Goal: Task Accomplishment & Management: Use online tool/utility

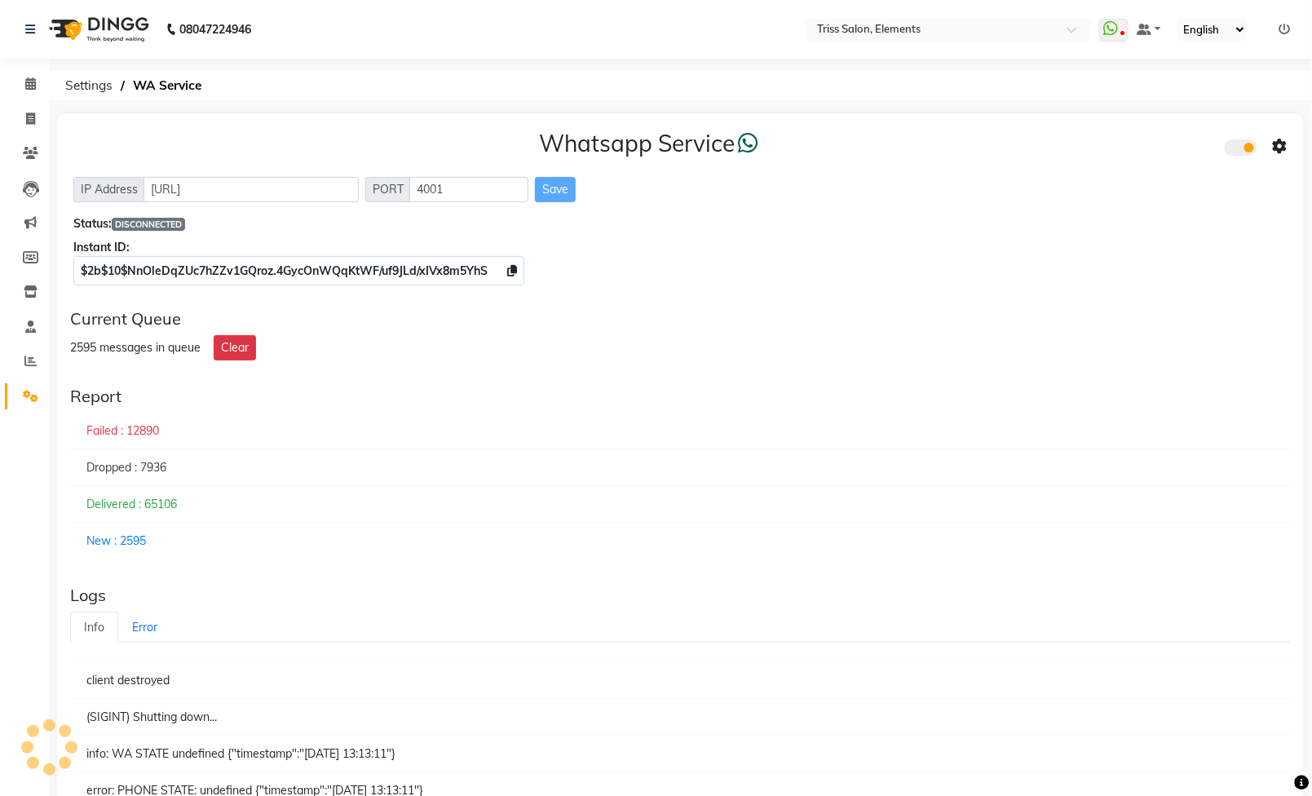
select select "en"
click at [39, 113] on span at bounding box center [30, 119] width 29 height 19
click at [29, 147] on icon at bounding box center [30, 153] width 15 height 12
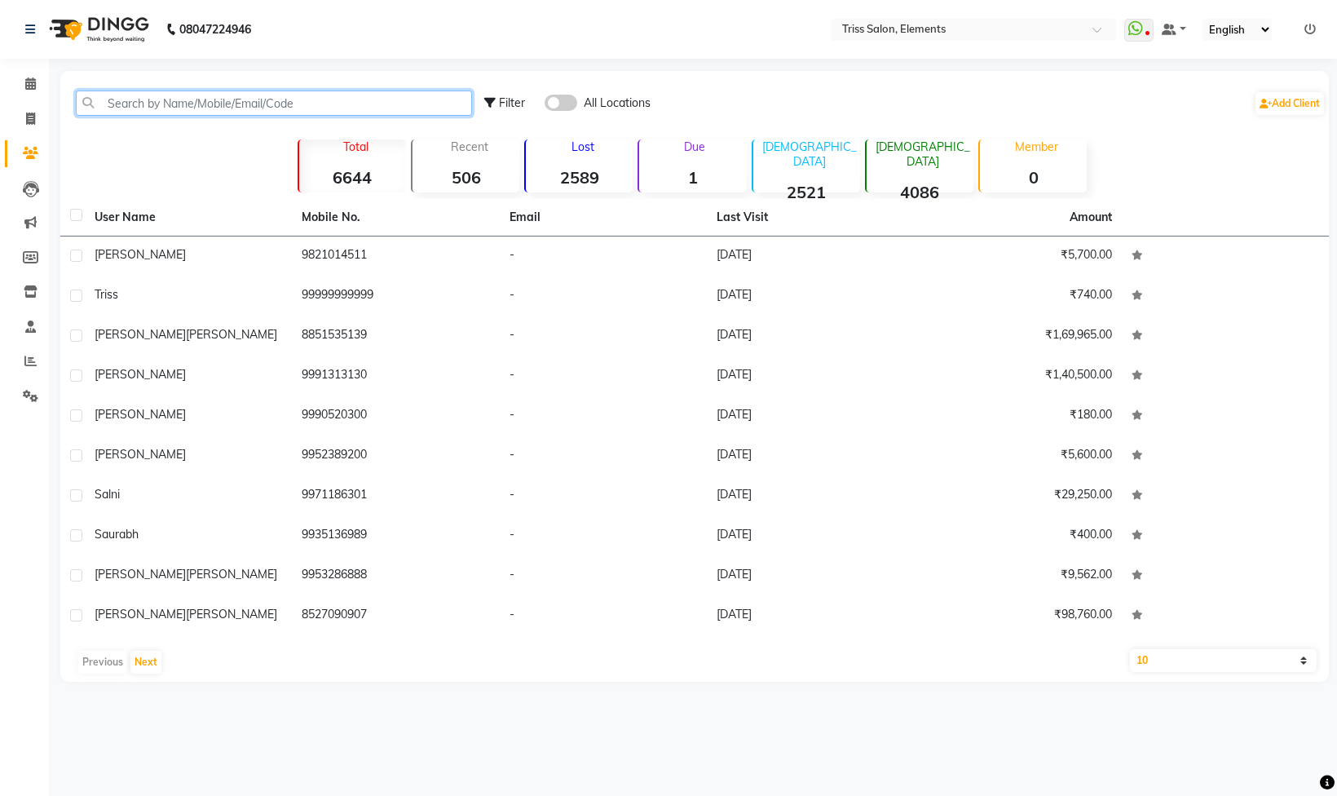
click at [196, 104] on input "text" at bounding box center [274, 102] width 396 height 25
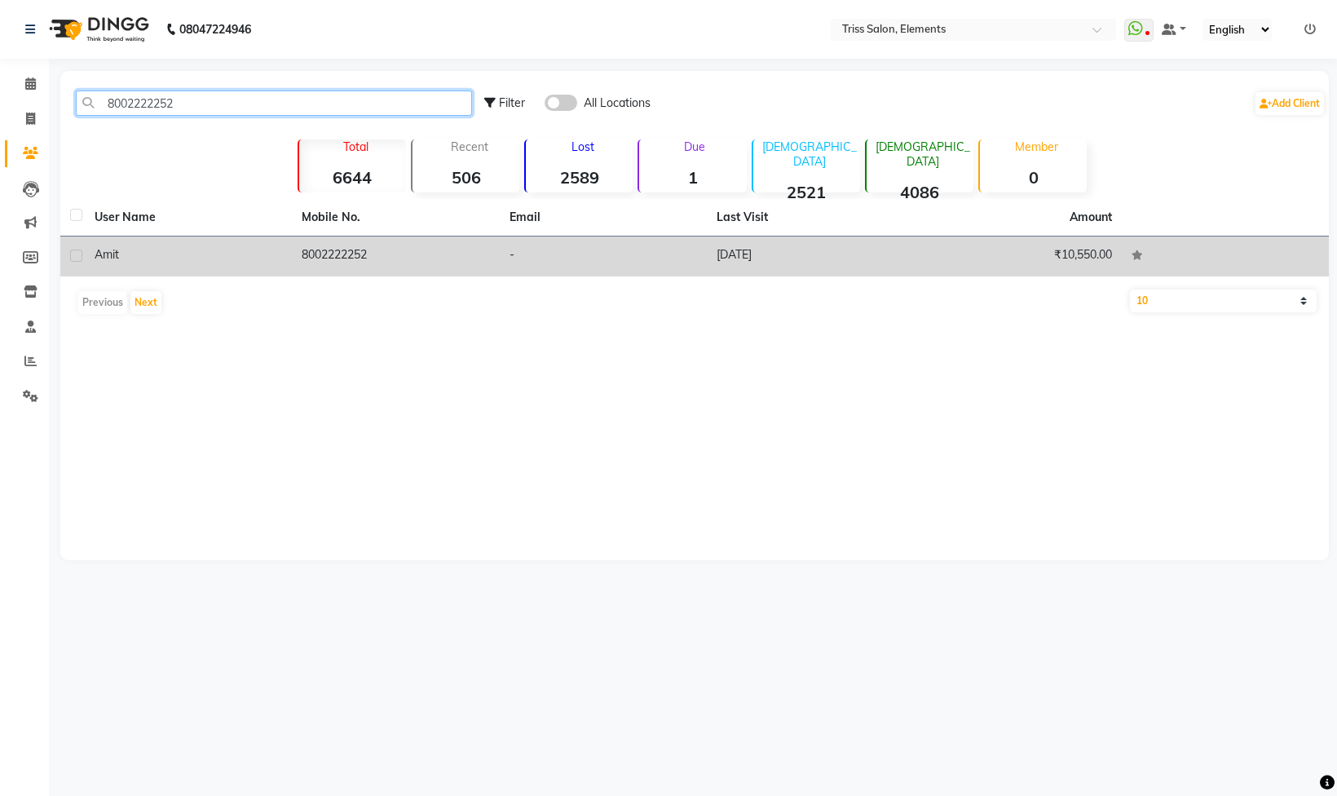
type input "8002222252"
click at [342, 254] on td "8002222252" at bounding box center [395, 256] width 207 height 40
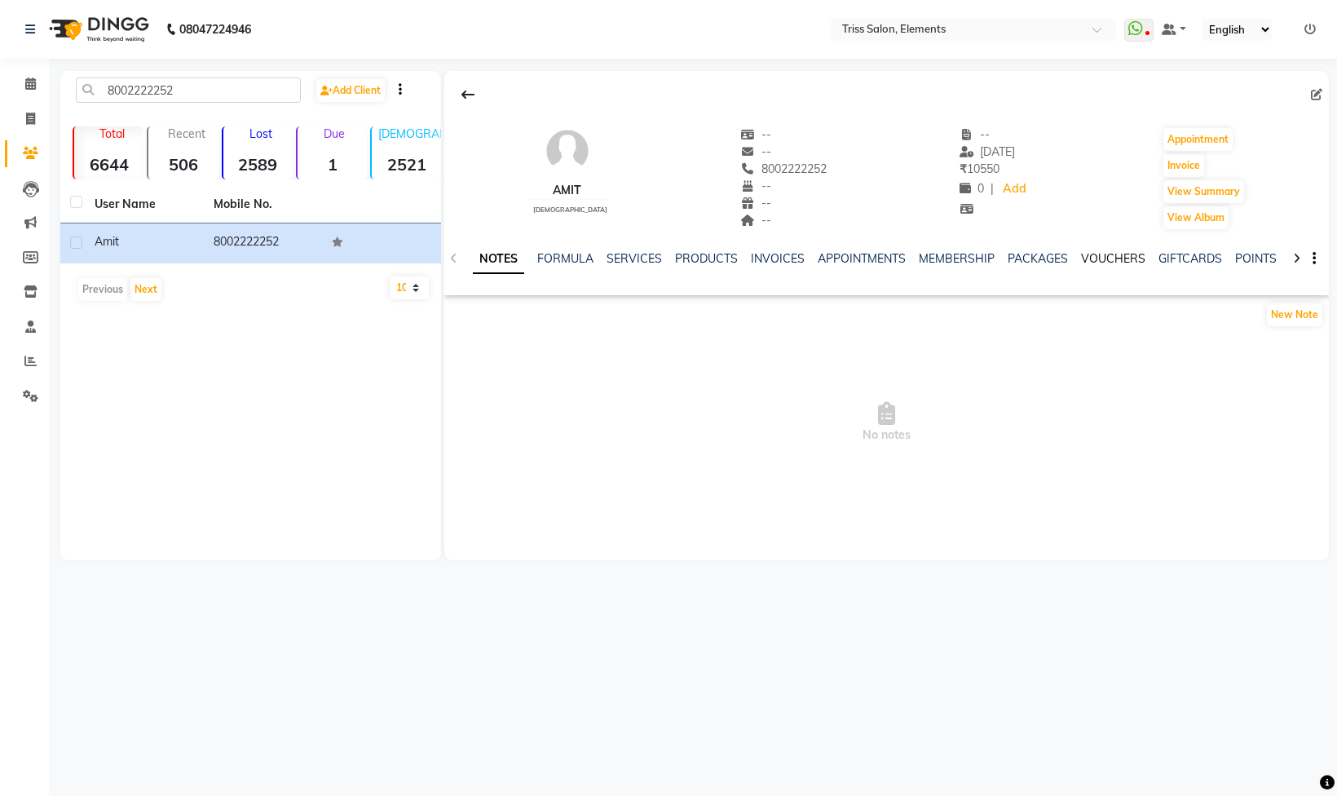
click at [1115, 266] on link "VOUCHERS" at bounding box center [1113, 258] width 64 height 15
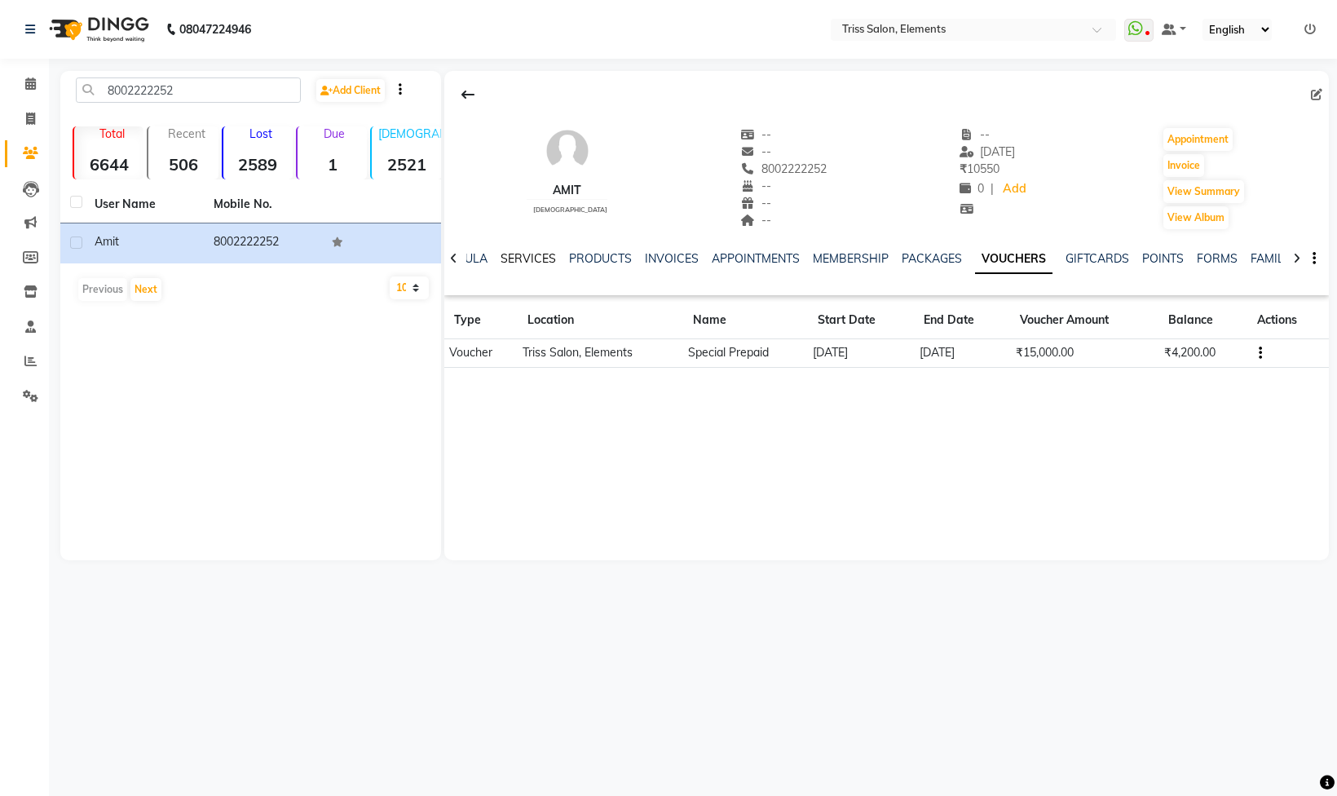
click at [542, 256] on link "SERVICES" at bounding box center [528, 258] width 55 height 15
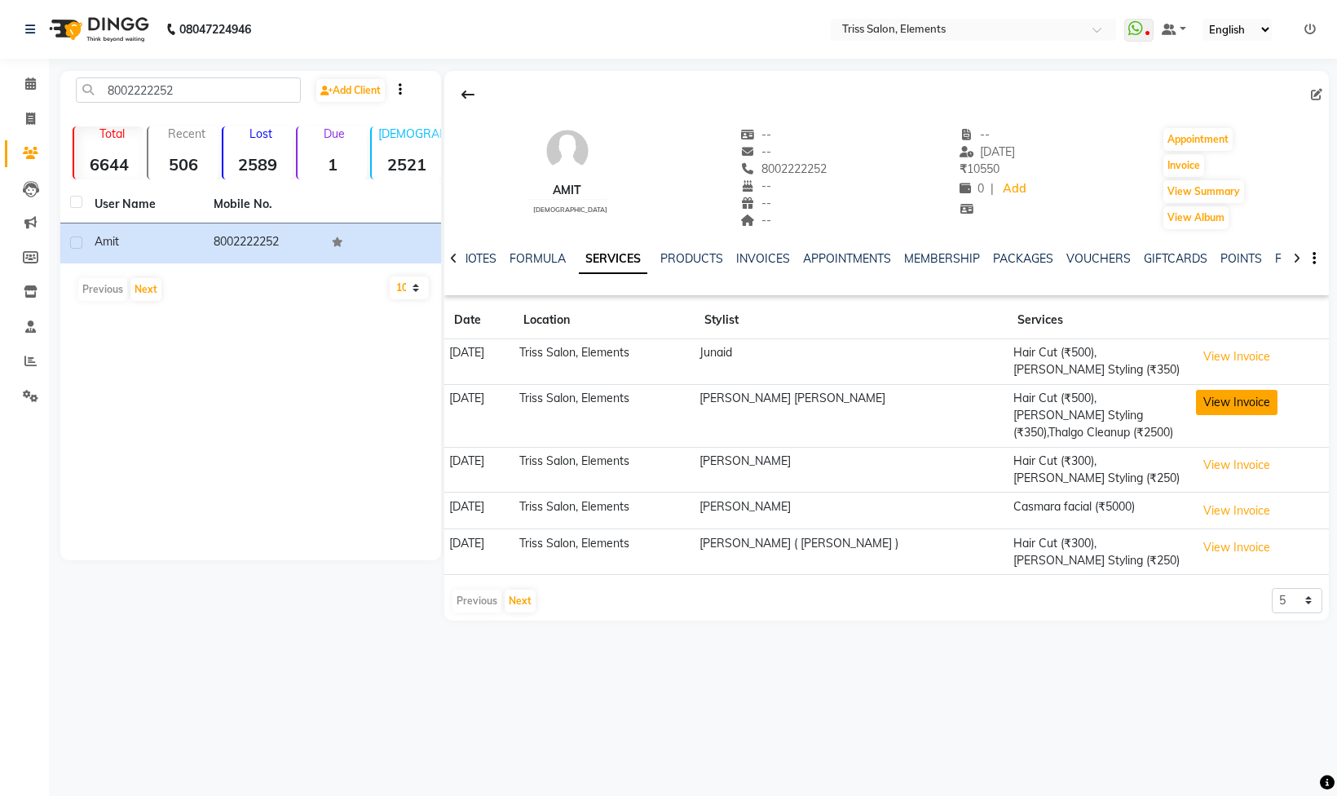
click at [1225, 396] on button "View Invoice" at bounding box center [1237, 402] width 82 height 25
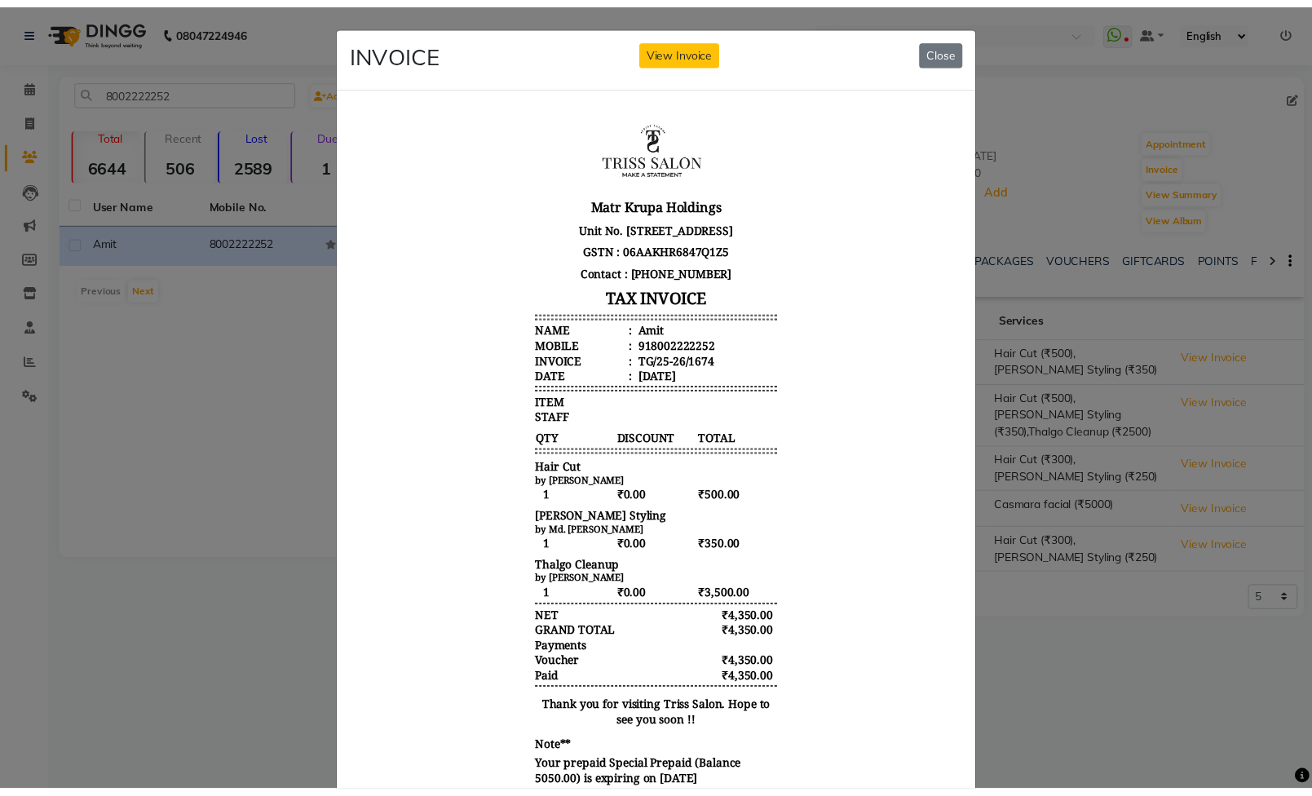
scroll to position [13, 0]
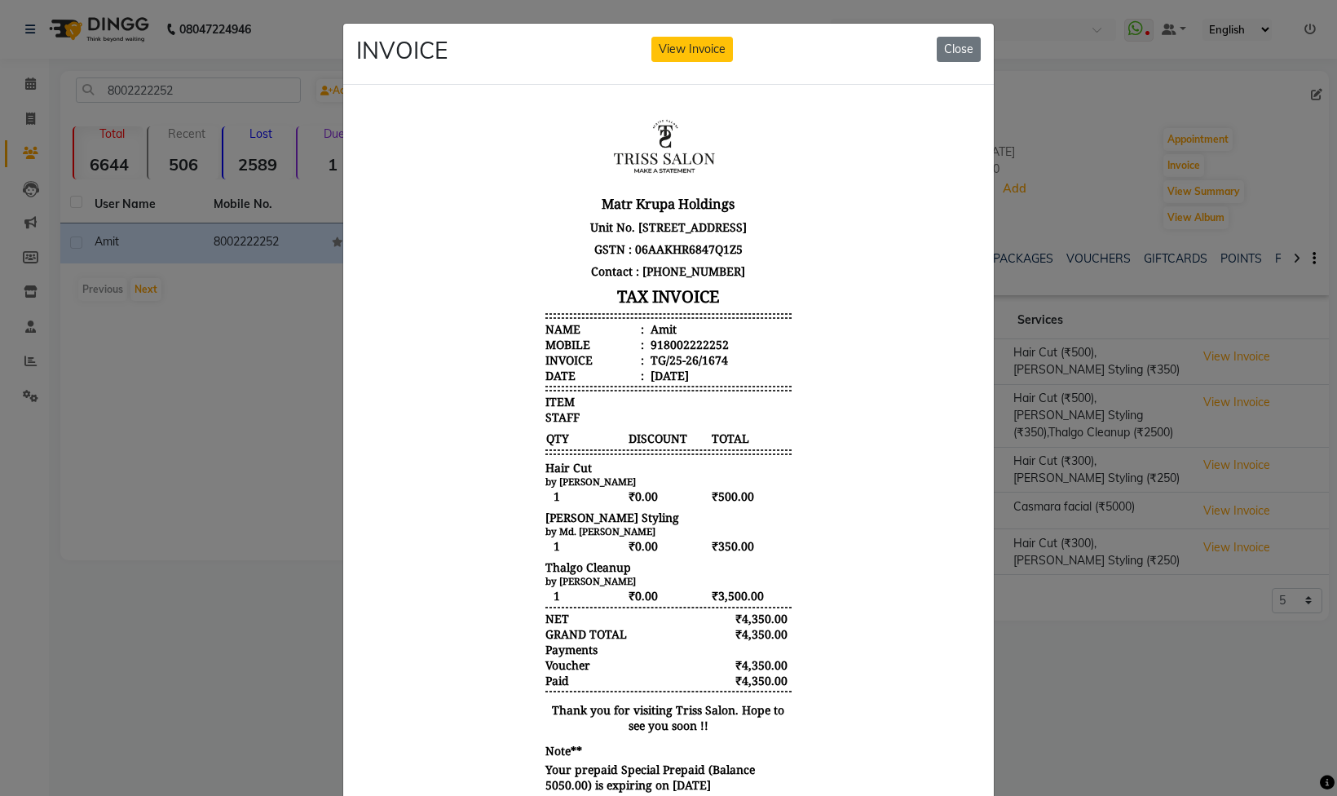
click at [947, 69] on div "INVOICE View Invoice Close" at bounding box center [668, 54] width 651 height 61
click at [947, 41] on button "Close" at bounding box center [959, 49] width 44 height 25
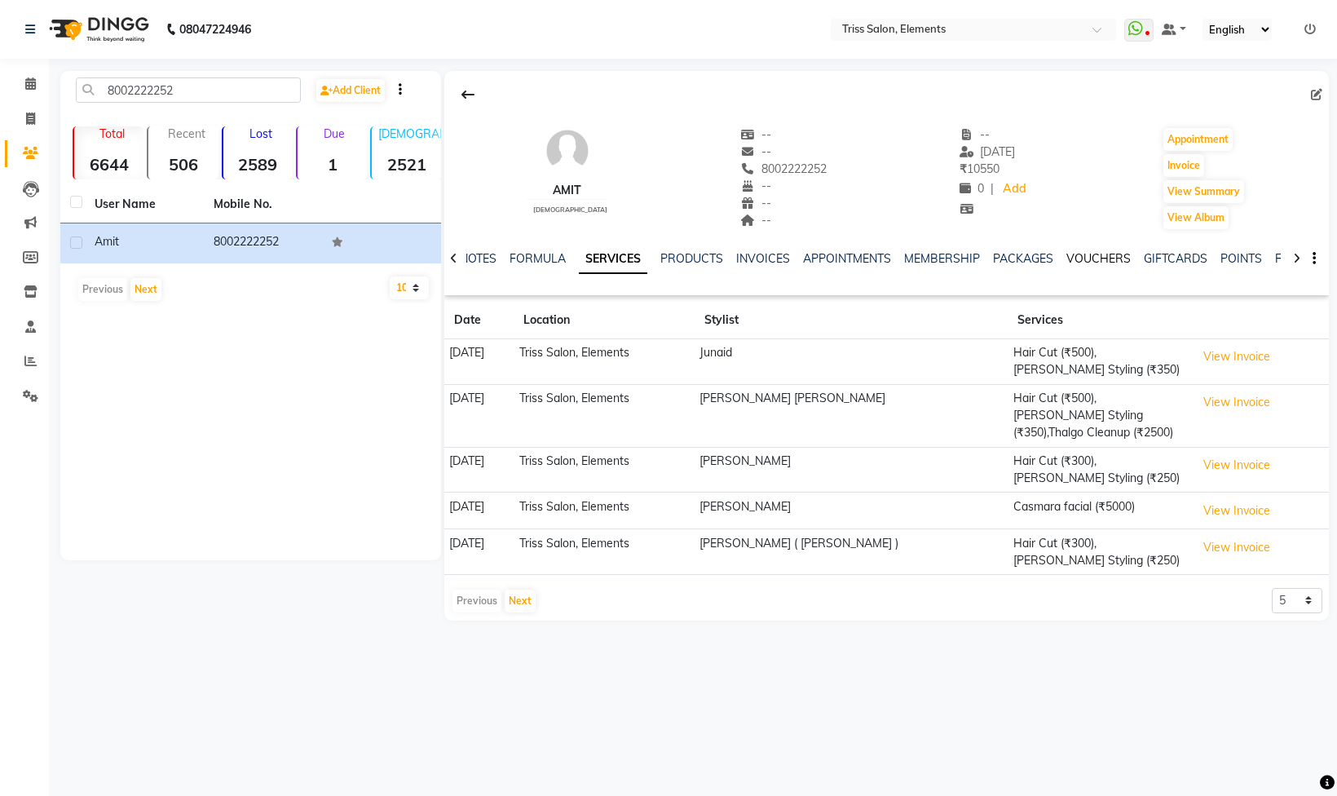
click at [1070, 266] on link "VOUCHERS" at bounding box center [1098, 258] width 64 height 15
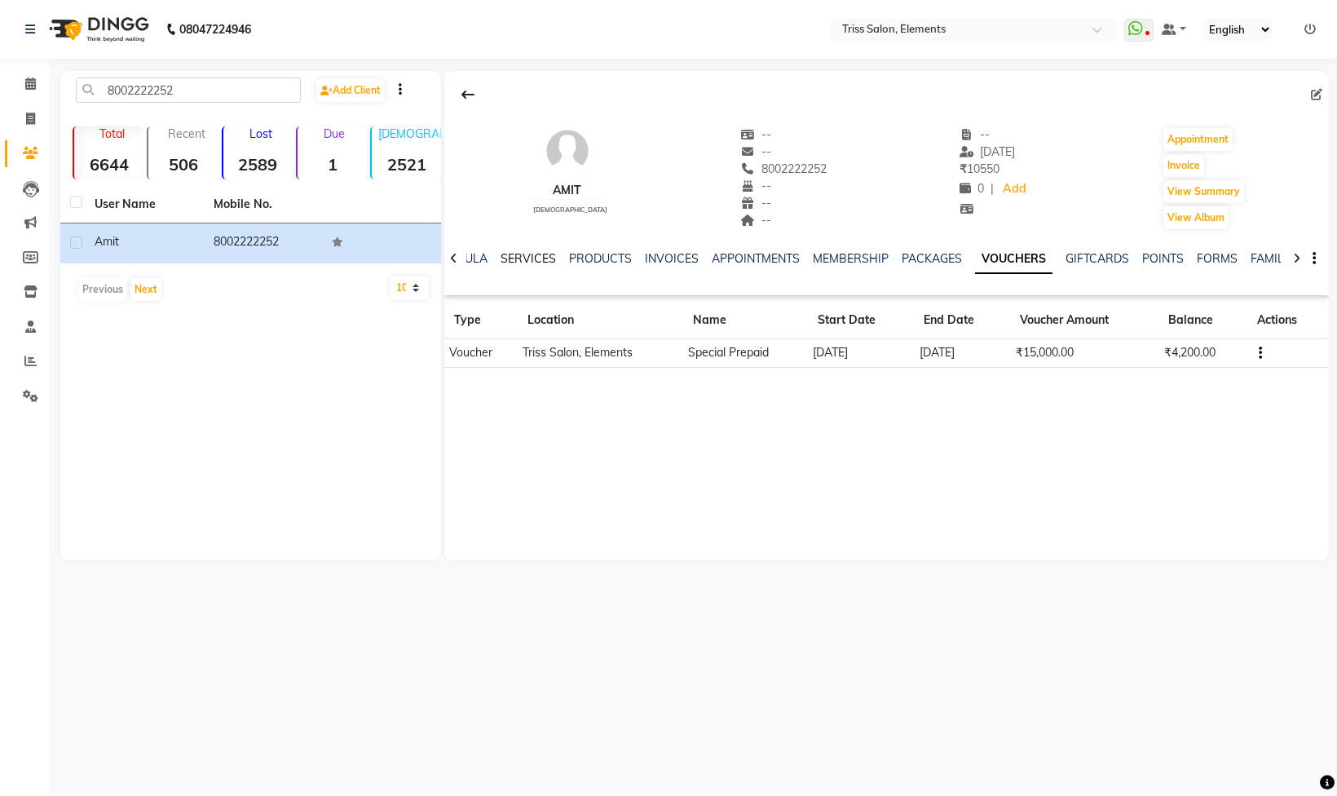
click at [541, 258] on link "SERVICES" at bounding box center [528, 258] width 55 height 15
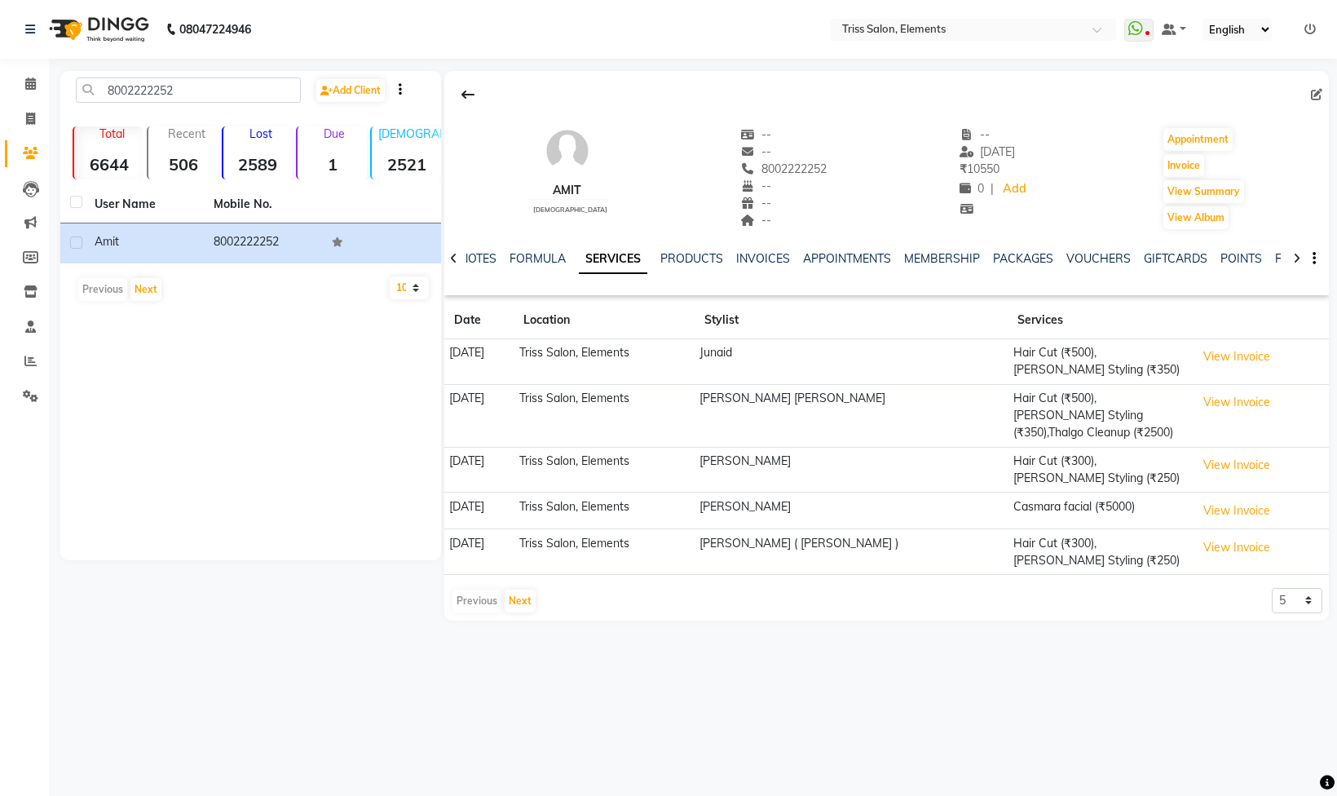
click at [766, 248] on div "NOTES FORMULA SERVICES PRODUCTS INVOICES APPOINTMENTS MEMBERSHIP PACKAGES VOUCH…" at bounding box center [886, 259] width 885 height 56
click at [757, 261] on link "INVOICES" at bounding box center [763, 258] width 54 height 15
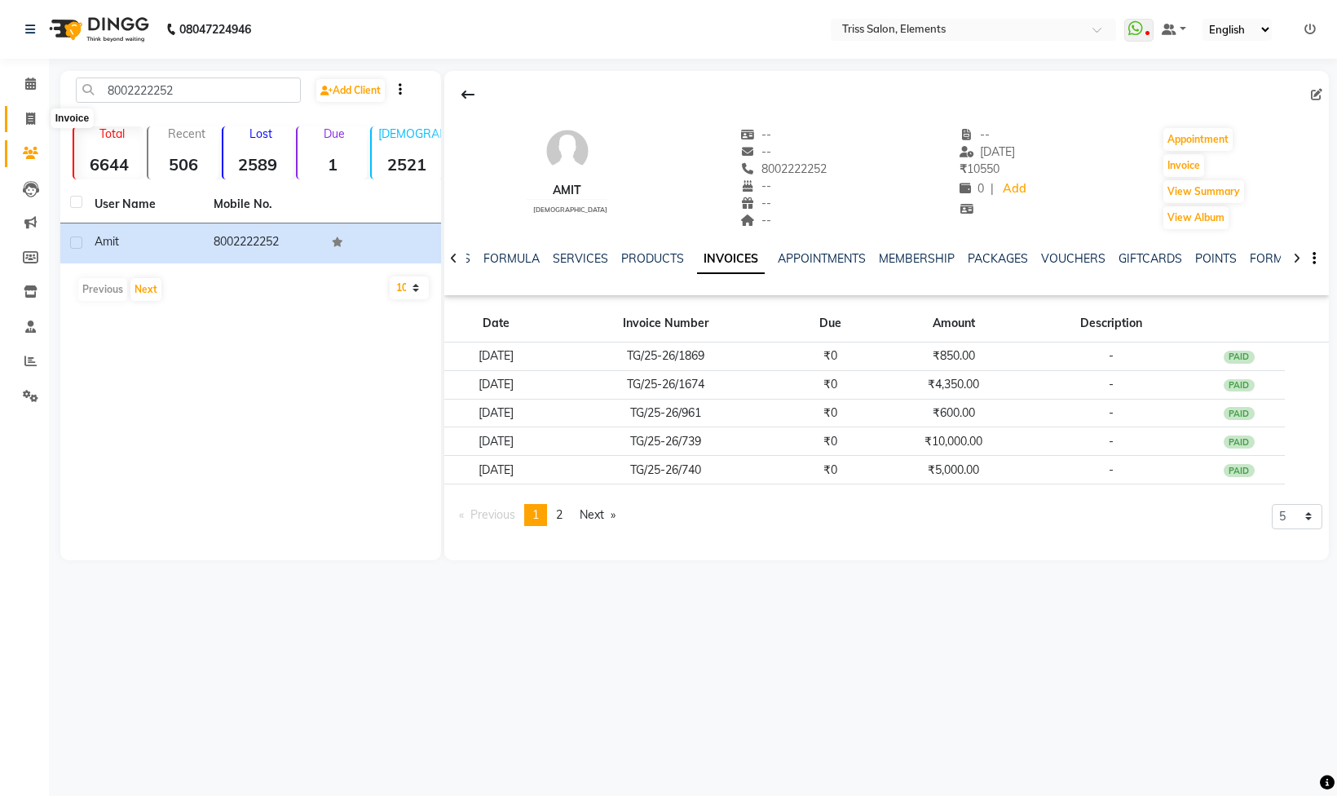
click at [42, 120] on span at bounding box center [30, 119] width 29 height 19
select select "service"
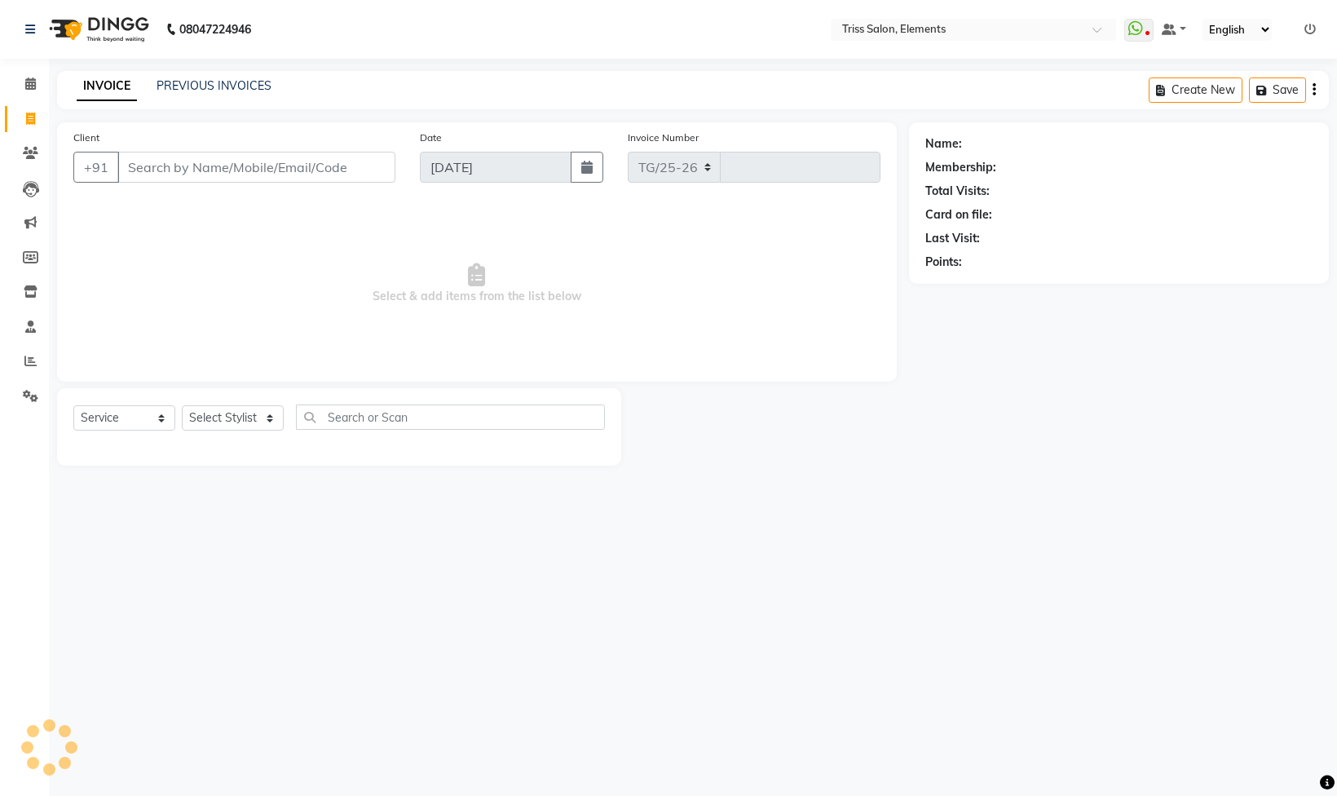
select select "4303"
type input "2096"
drag, startPoint x: 135, startPoint y: 18, endPoint x: 26, endPoint y: 115, distance: 146.1
click at [135, 17] on img at bounding box center [98, 30] width 112 height 46
click at [26, 115] on icon at bounding box center [30, 119] width 9 height 12
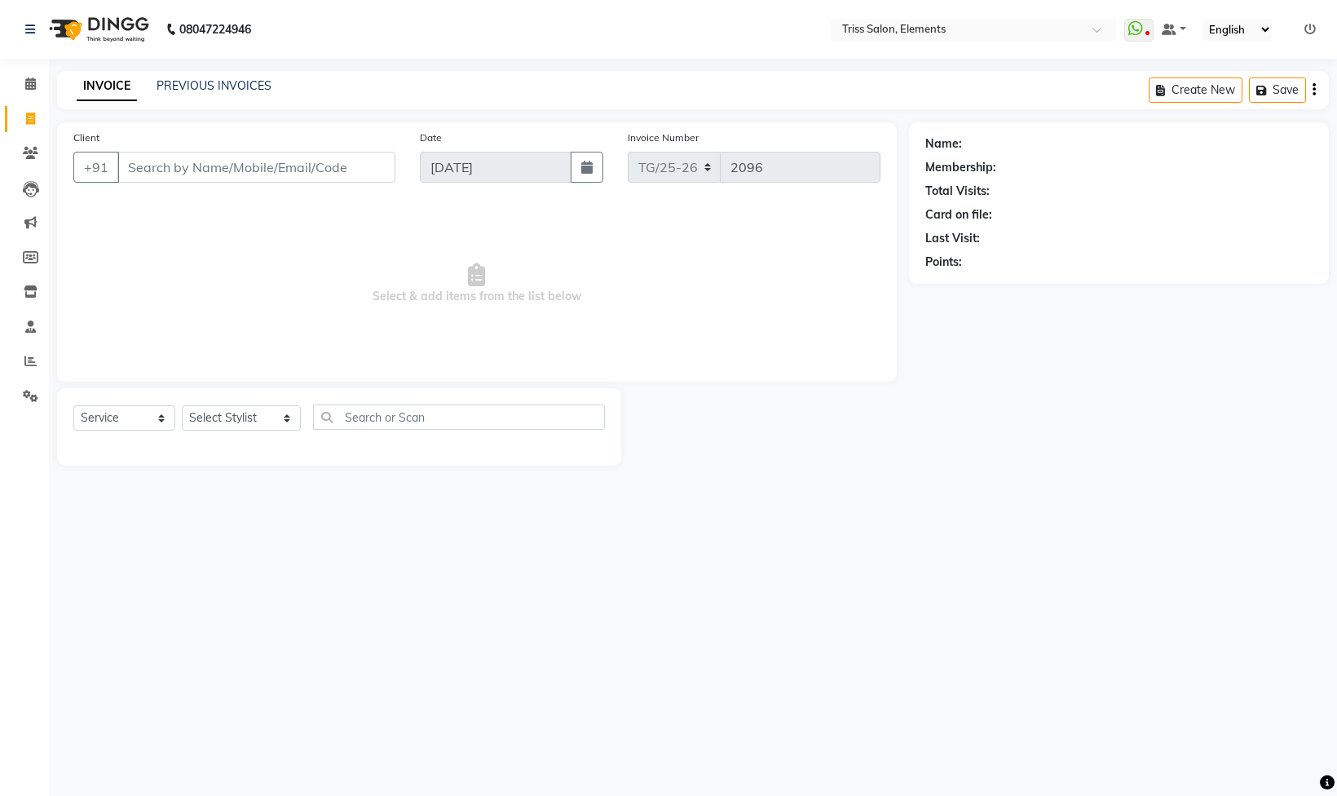
select select "service"
select select "4303"
type input "2096"
click at [26, 407] on link "Settings" at bounding box center [24, 396] width 39 height 27
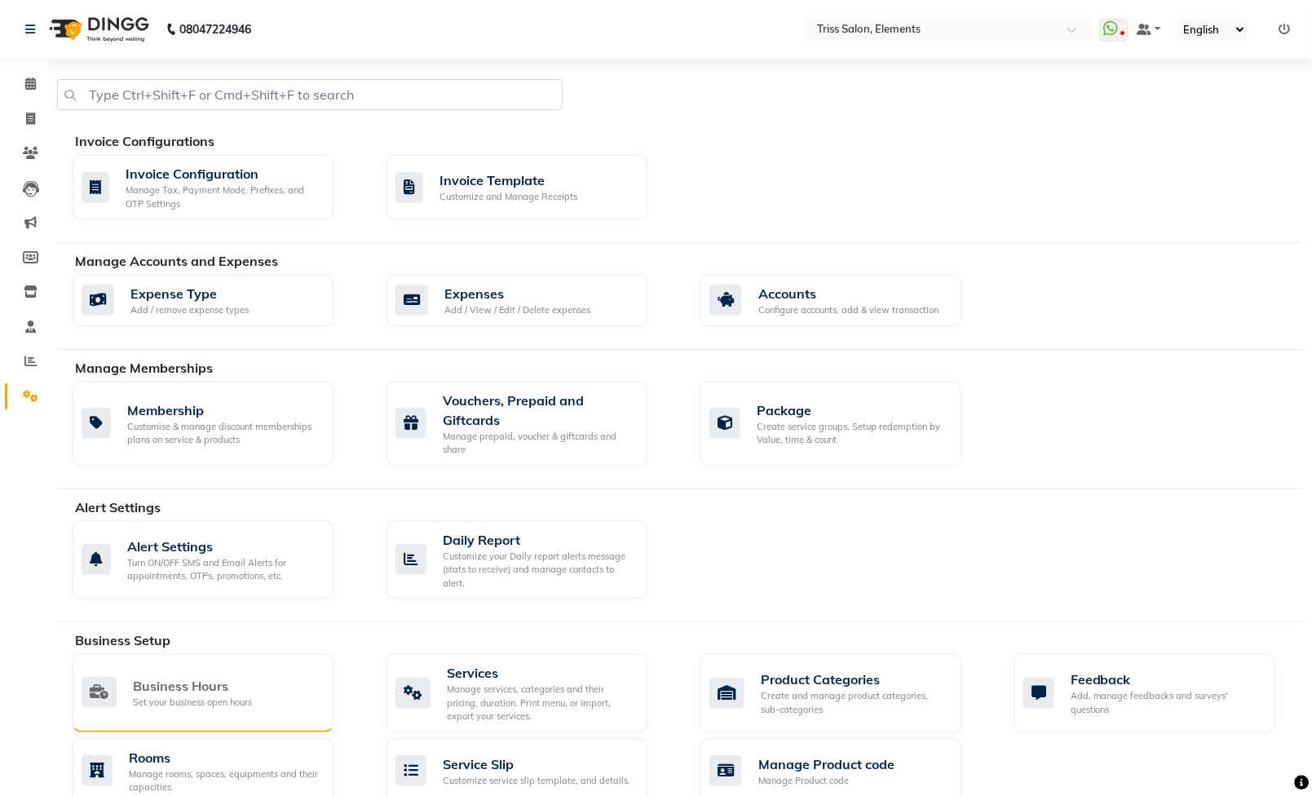
scroll to position [288, 0]
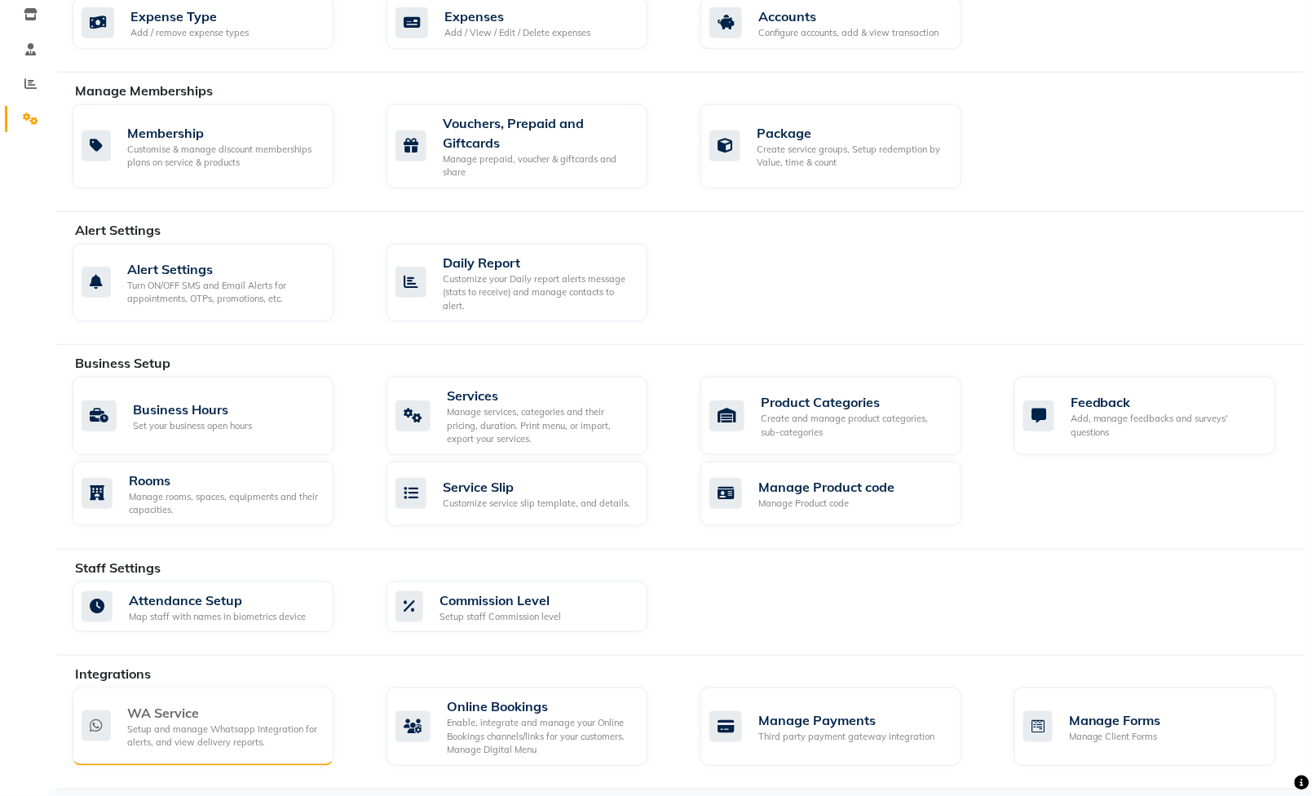
click at [164, 722] on div "Setup and manage Whatsapp Integration for alerts, and view delivery reports." at bounding box center [223, 735] width 193 height 27
